Goal: Information Seeking & Learning: Learn about a topic

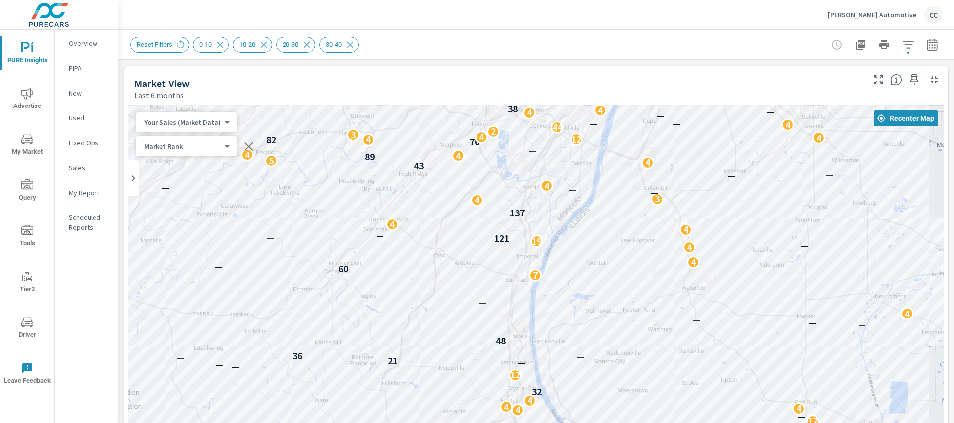
scroll to position [1390, 0]
click at [185, 44] on icon at bounding box center [180, 44] width 11 height 11
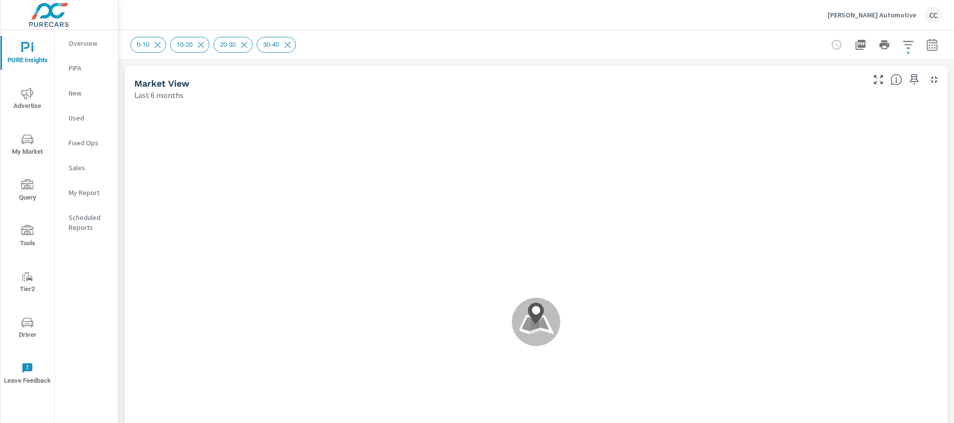
scroll to position [0, 0]
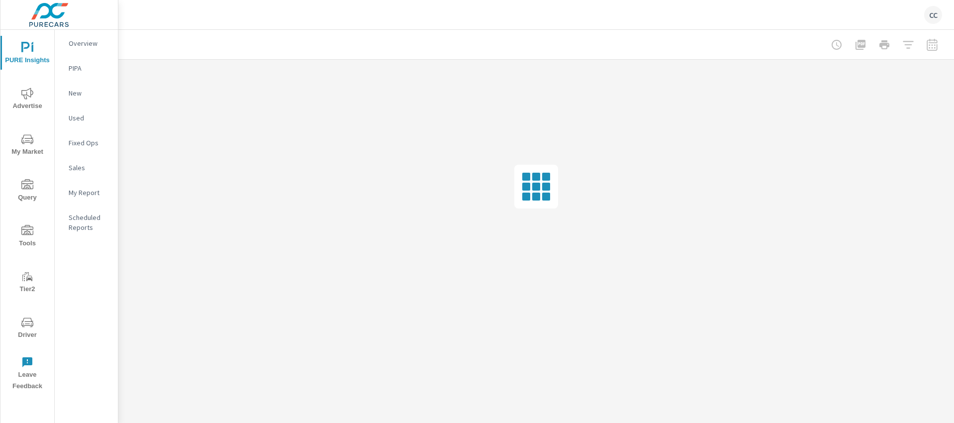
scroll to position [1433, 0]
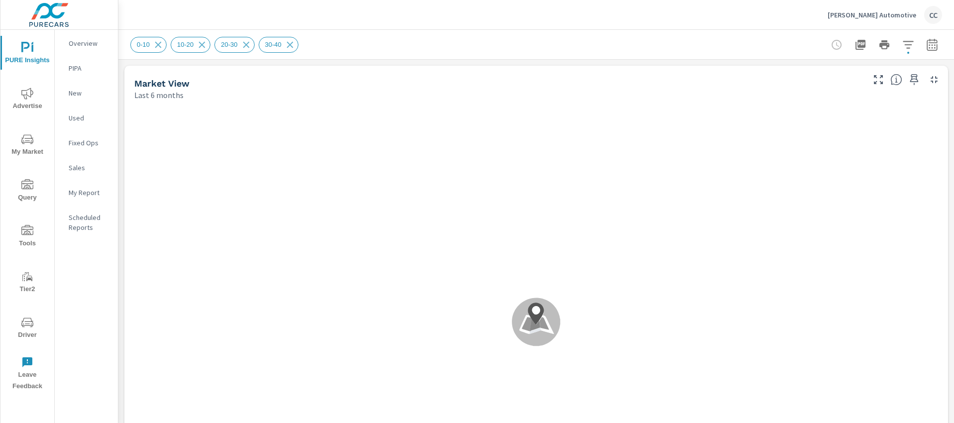
scroll to position [0, 0]
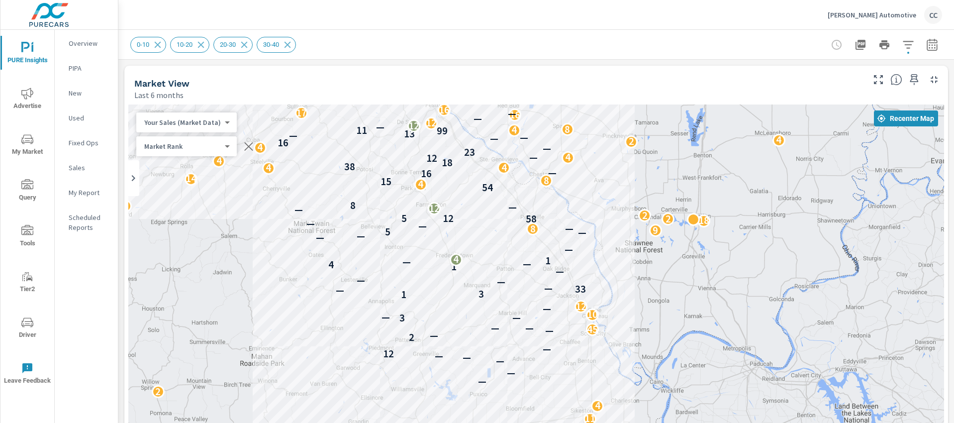
drag, startPoint x: 539, startPoint y: 253, endPoint x: 611, endPoint y: 125, distance: 146.3
click at [611, 125] on div "4 4 2 2 4 3 2 4 2 4 2 2 4 2 8 23 2 6 11 4 2 6 — — 2 — 4 — — 16 12 — 14 10 2 — —…" at bounding box center [536, 306] width 816 height 404
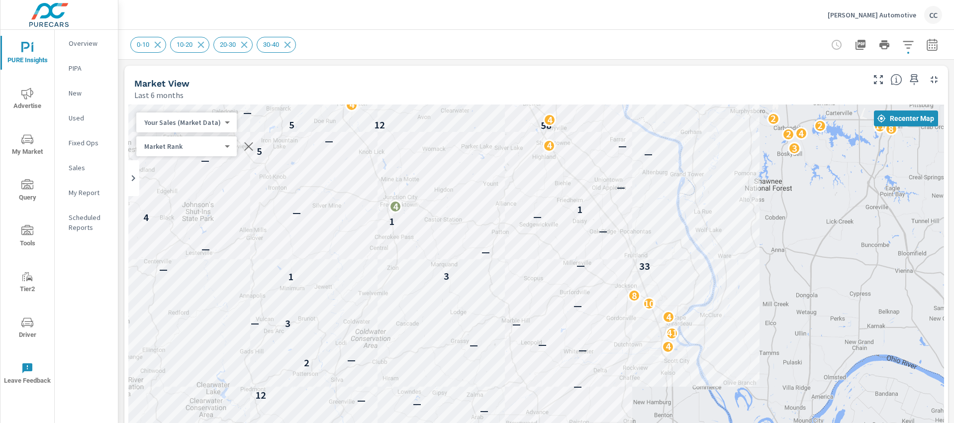
drag, startPoint x: 602, startPoint y: 290, endPoint x: 689, endPoint y: 177, distance: 143.1
click at [689, 177] on div "4 4 16 2 7 6 7 4 4 — — — — — 12 — 2 — — 4 — — 41 — 3 — 4 — 10 8 1 3 — 33 — — — …" at bounding box center [536, 306] width 816 height 404
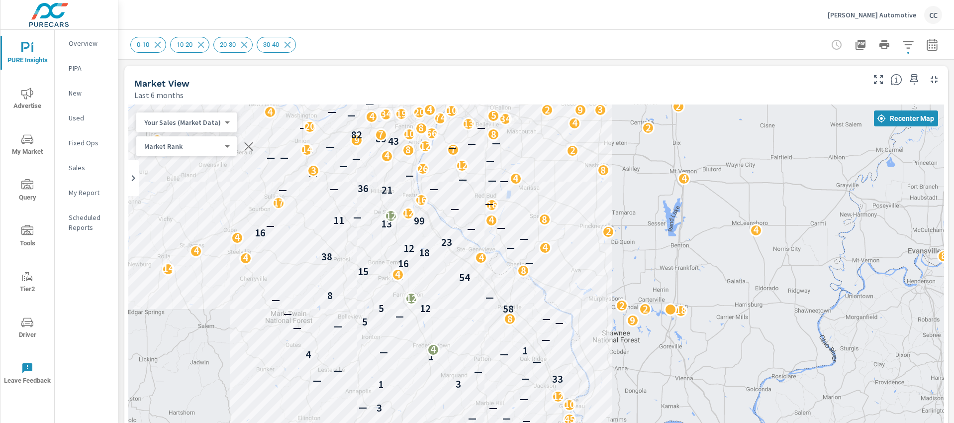
drag, startPoint x: 319, startPoint y: 208, endPoint x: 209, endPoint y: 330, distance: 164.1
click at [209, 330] on div "2 4 4 2 2 4 3 2 4 2 4 2 2 4 2 8 23 2 6 11 4 3 2 6 — — 2 — 4 — — 16 12 — 14 10 2…" at bounding box center [536, 306] width 816 height 404
click at [902, 45] on icon "button" at bounding box center [908, 45] width 12 height 12
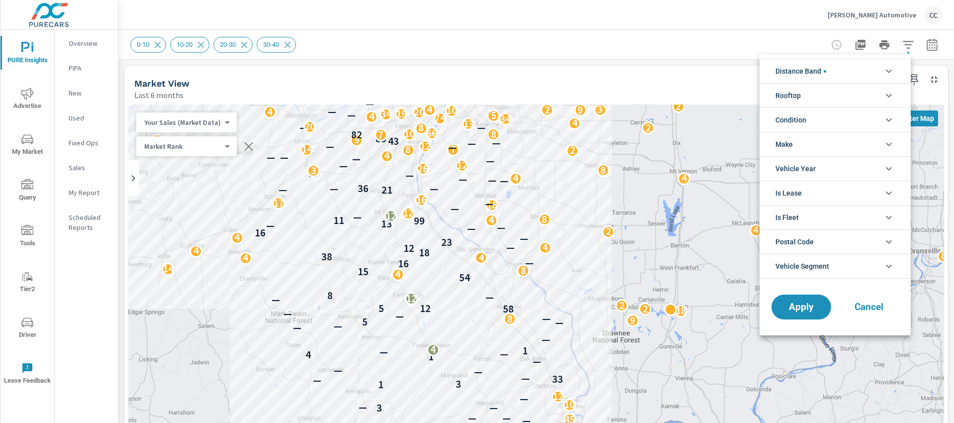
scroll to position [67, 0]
click at [825, 73] on span "Distance Band" at bounding box center [800, 71] width 51 height 24
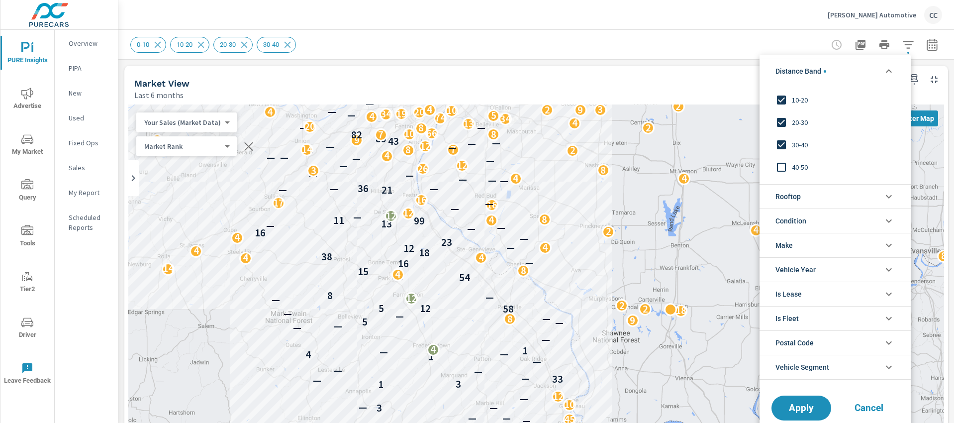
scroll to position [33, 0]
click at [29, 87] on div at bounding box center [477, 211] width 954 height 423
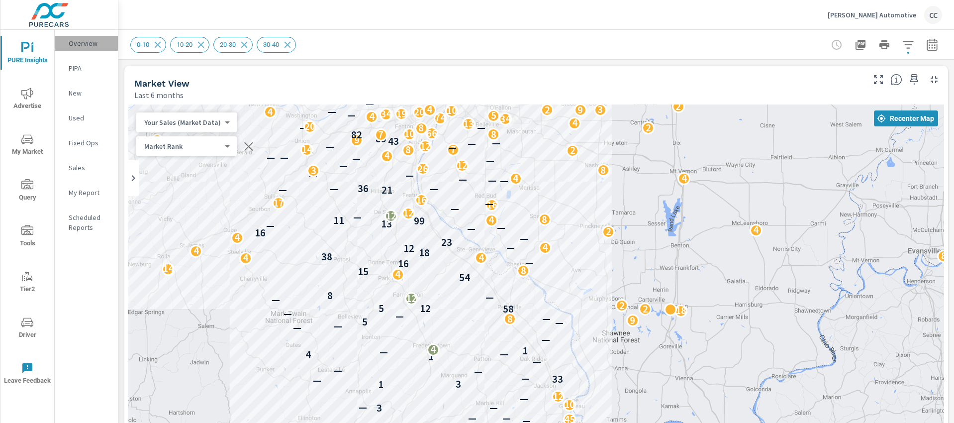
click at [79, 38] on p "Overview" at bounding box center [89, 43] width 41 height 10
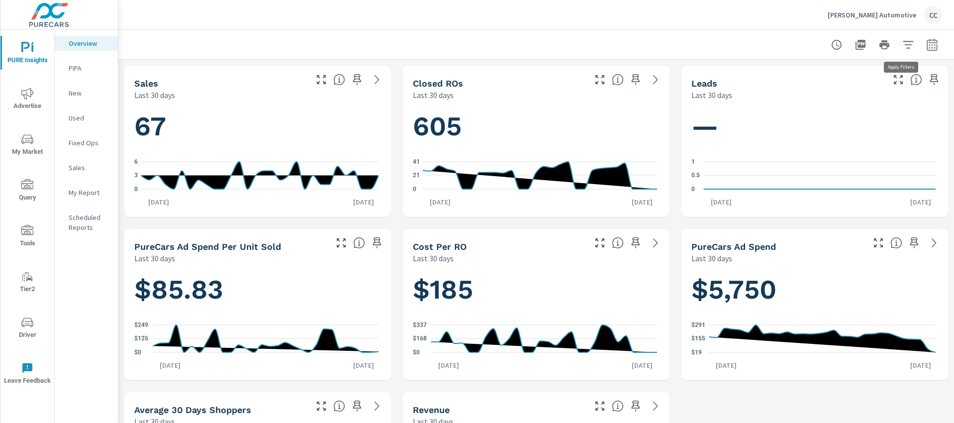
click at [898, 44] on button "button" at bounding box center [908, 45] width 20 height 20
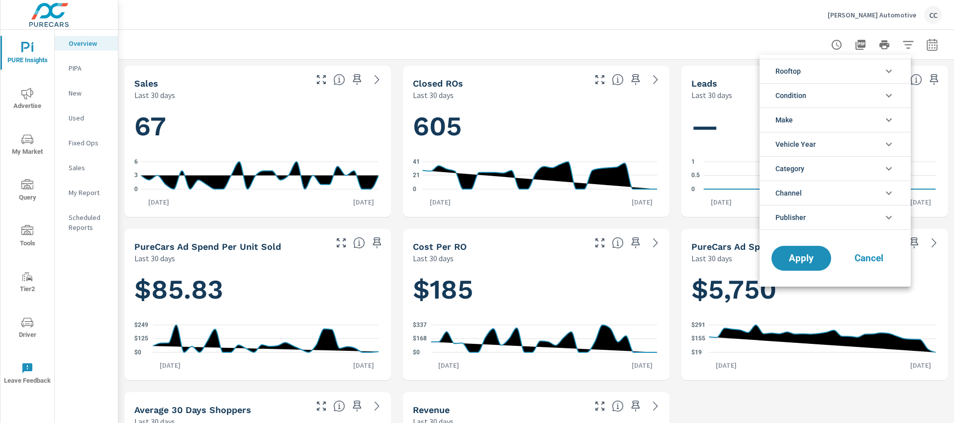
click at [805, 73] on li "Rooftop" at bounding box center [835, 71] width 151 height 24
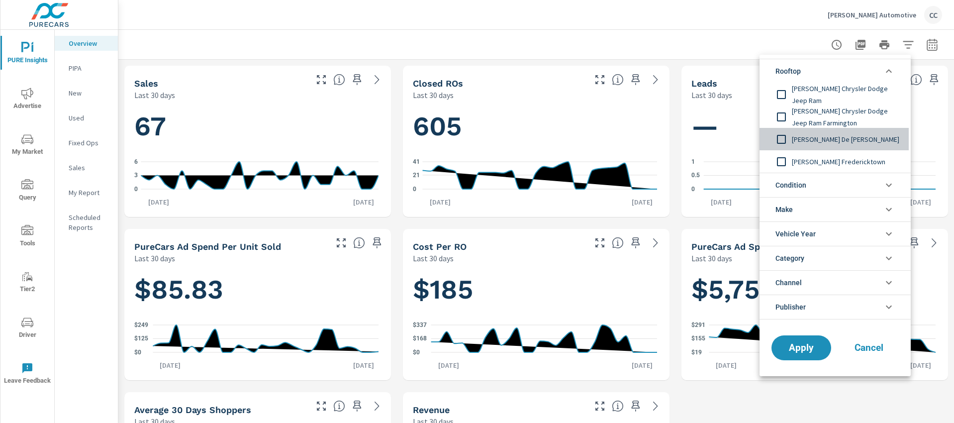
click at [778, 139] on input "filter options" at bounding box center [781, 139] width 21 height 21
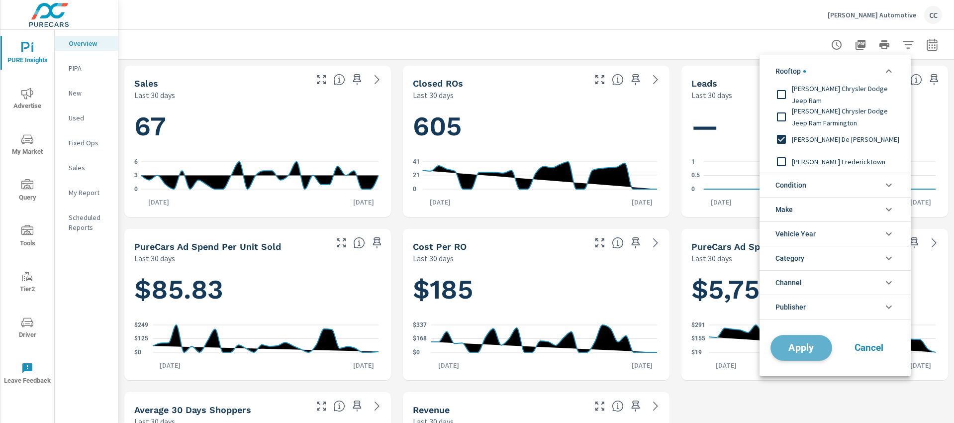
click at [793, 348] on span "Apply" at bounding box center [801, 347] width 41 height 9
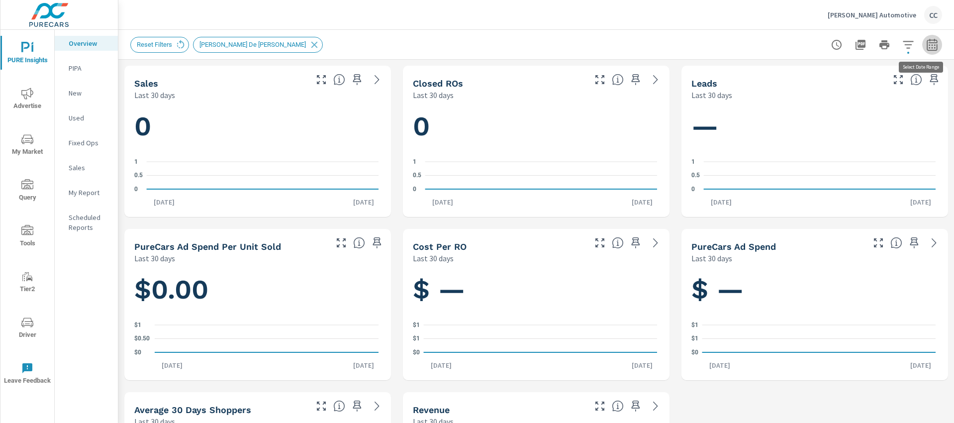
click at [927, 50] on icon "button" at bounding box center [932, 44] width 10 height 12
select select "Last 30 days"
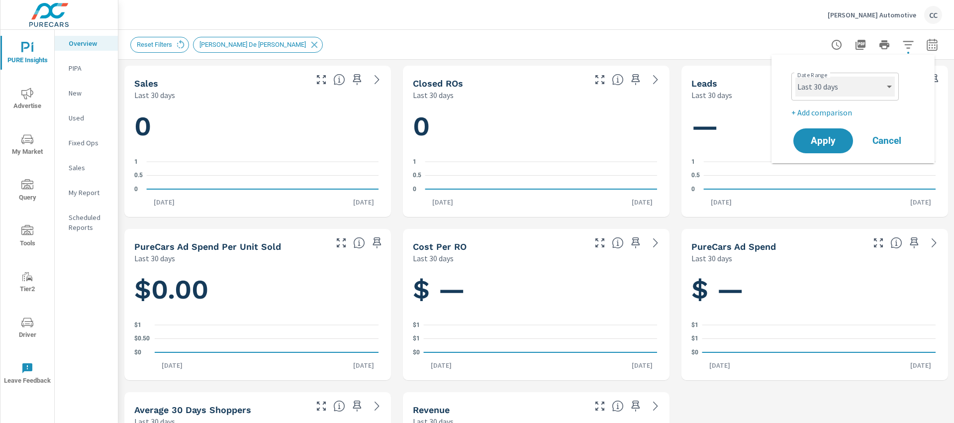
click at [848, 91] on select "Custom [DATE] Last week Last 7 days Last 14 days Last 30 days Last 45 days Last…" at bounding box center [844, 87] width 99 height 20
click at [795, 77] on select "Custom [DATE] Last week Last 7 days Last 14 days Last 30 days Last 45 days Last…" at bounding box center [844, 87] width 99 height 20
click at [835, 147] on button "Apply" at bounding box center [823, 141] width 62 height 26
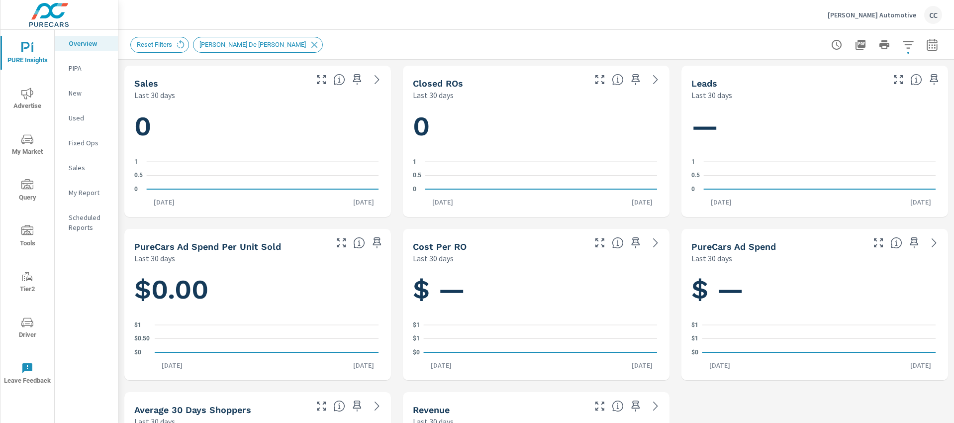
click at [902, 41] on icon "button" at bounding box center [908, 45] width 12 height 12
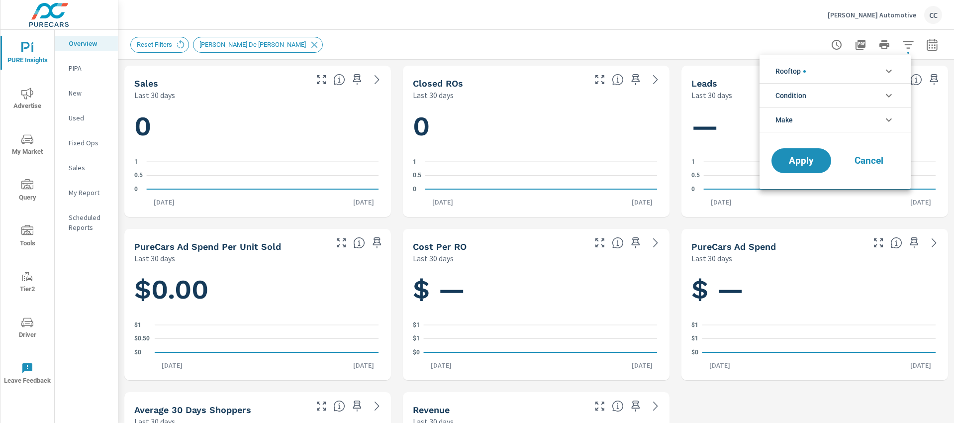
scroll to position [45, 0]
click at [805, 72] on span "filter options" at bounding box center [804, 71] width 2 height 2
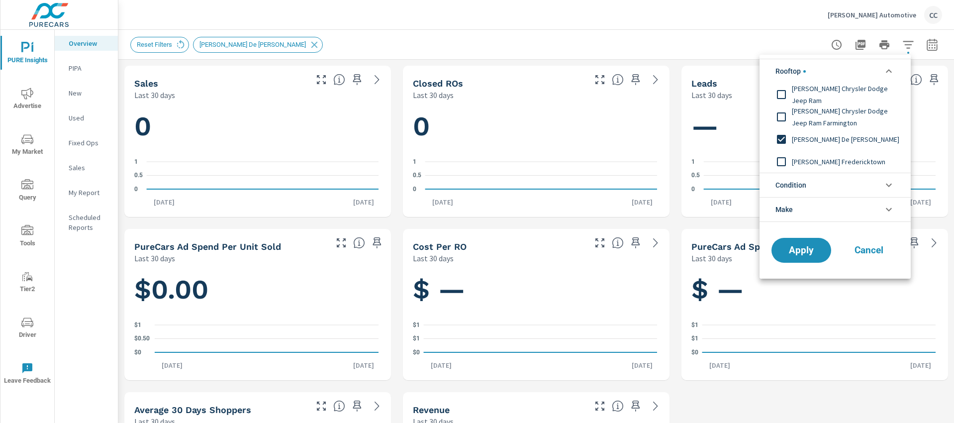
scroll to position [0, 0]
click at [784, 141] on input "filter options" at bounding box center [781, 139] width 21 height 21
click at [795, 251] on span "Apply" at bounding box center [801, 250] width 41 height 9
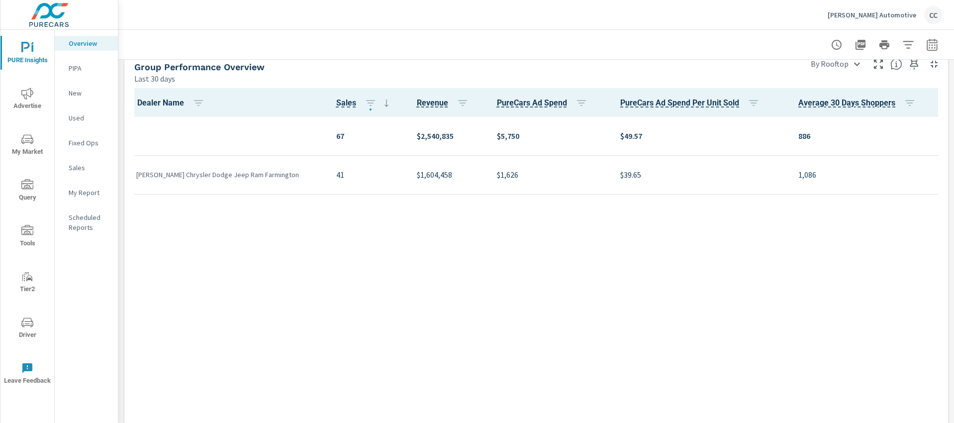
scroll to position [500, 0]
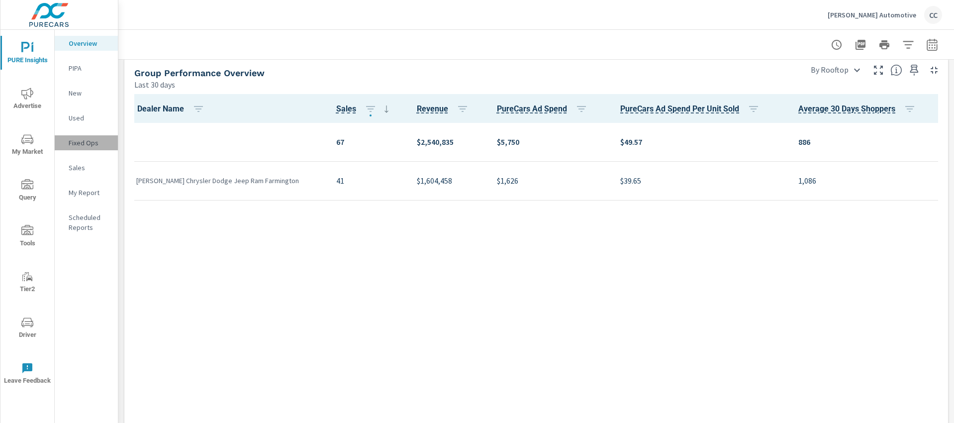
click at [89, 141] on p "Fixed Ops" at bounding box center [89, 143] width 41 height 10
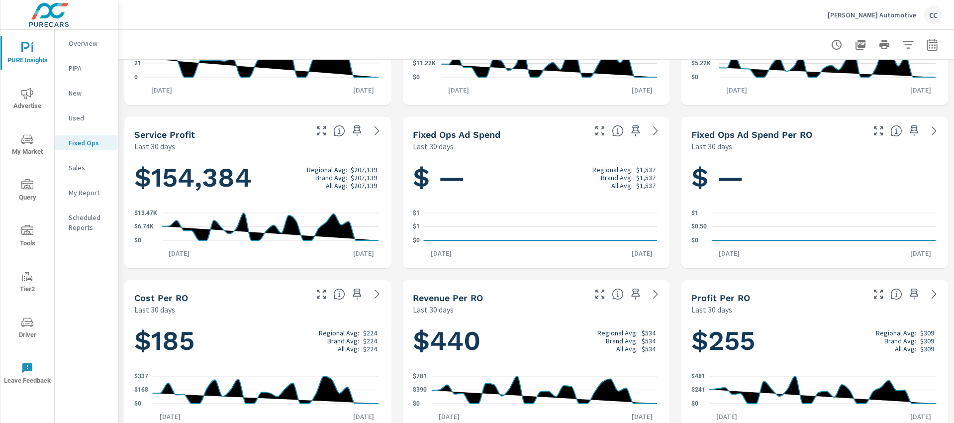
scroll to position [99, 0]
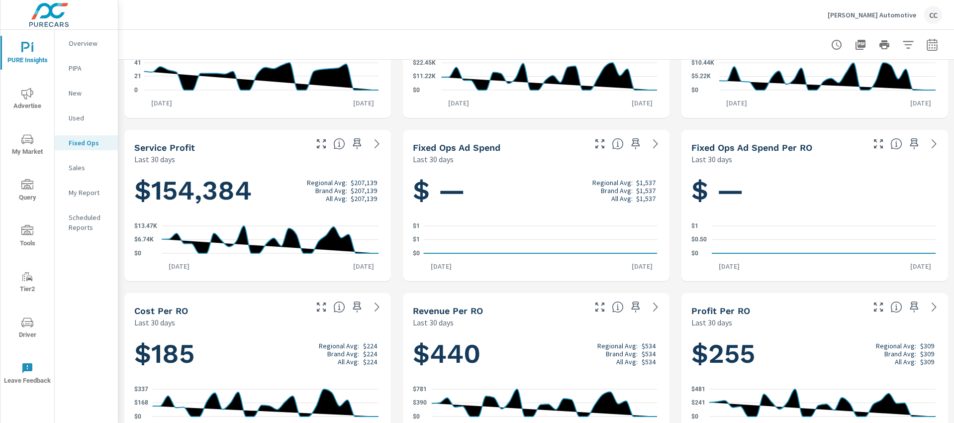
click at [30, 91] on icon "nav menu" at bounding box center [27, 93] width 12 height 11
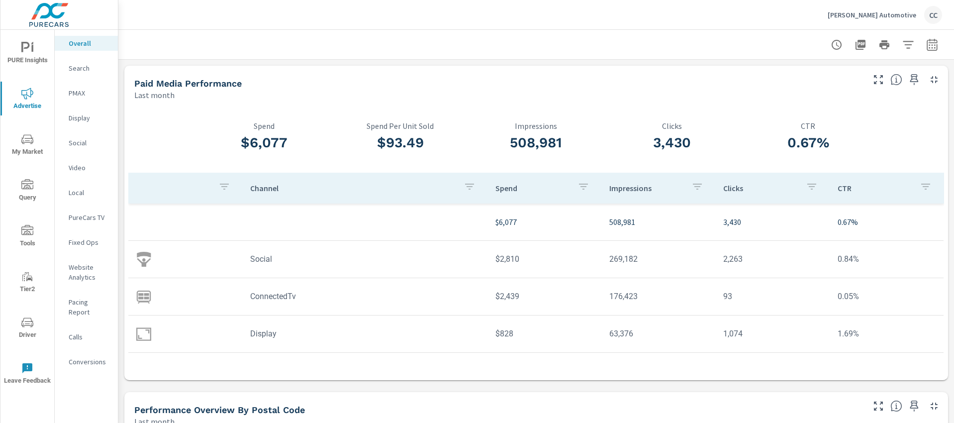
click at [87, 275] on p "Website Analytics" at bounding box center [89, 272] width 41 height 20
